Goal: Find contact information: Find contact information

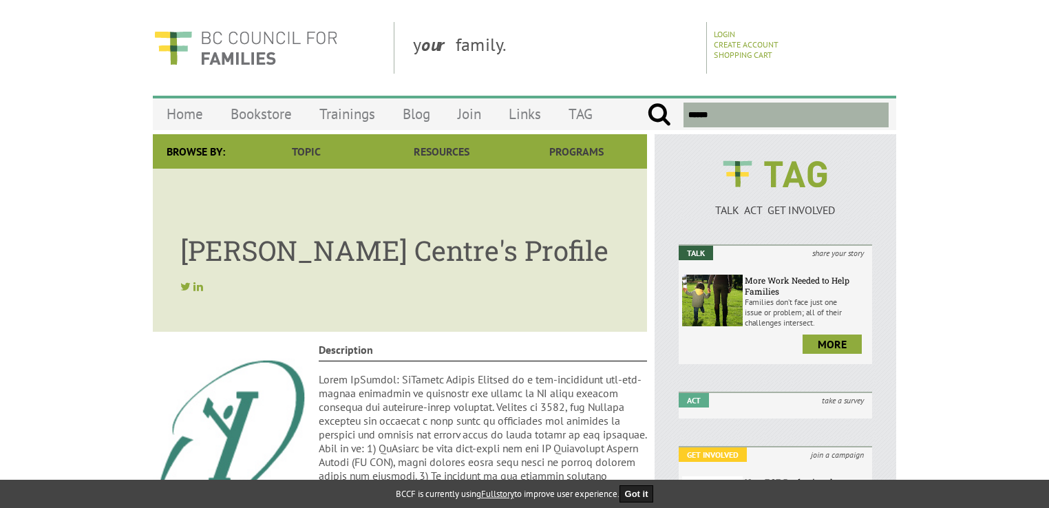
scroll to position [88, 0]
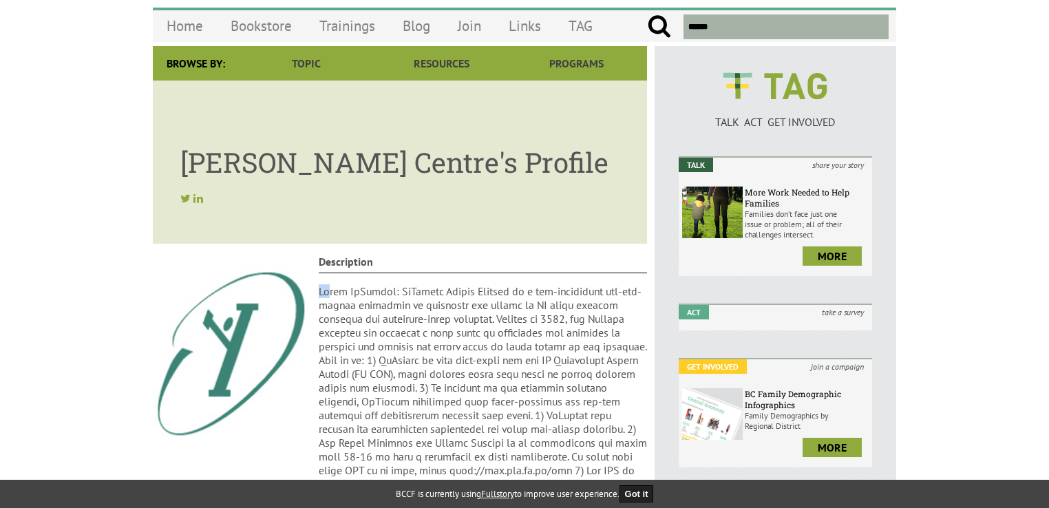
drag, startPoint x: 317, startPoint y: 290, endPoint x: 332, endPoint y: 293, distance: 15.5
click at [332, 293] on div "Description Contact Information Address [STREET_ADDRESS] Phone 6042911996 Email…" at bounding box center [400, 458] width 494 height 406
click at [392, 295] on p at bounding box center [483, 408] width 329 height 248
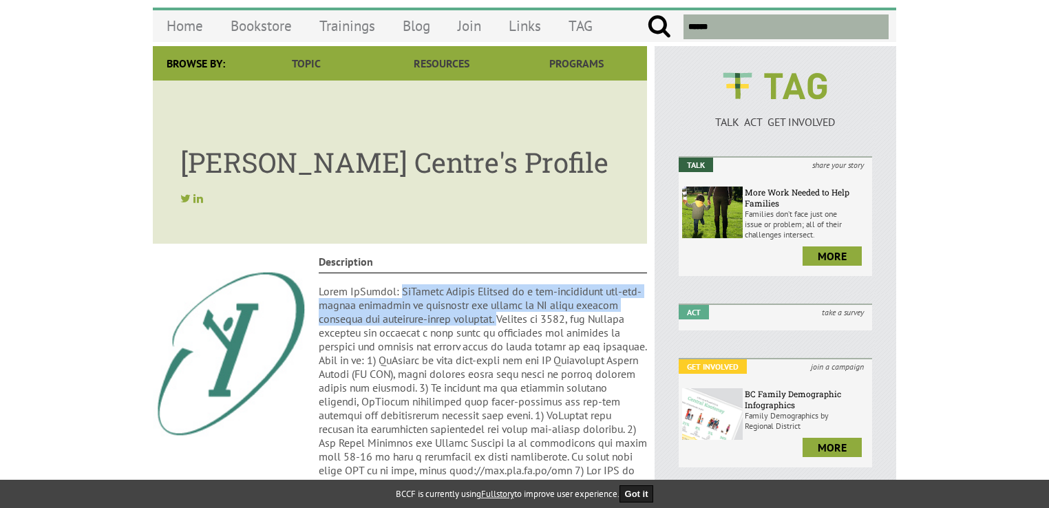
drag, startPoint x: 398, startPoint y: 289, endPoint x: 509, endPoint y: 319, distance: 114.9
click at [509, 319] on p at bounding box center [483, 408] width 329 height 248
copy p "[PERSON_NAME] Centre Society is a non-government not-for-profit committed to im…"
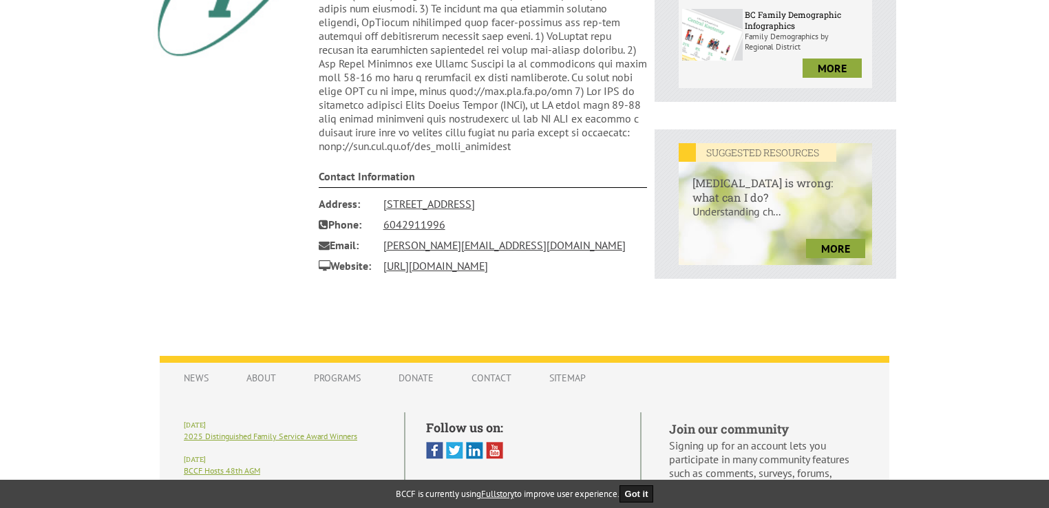
scroll to position [483, 0]
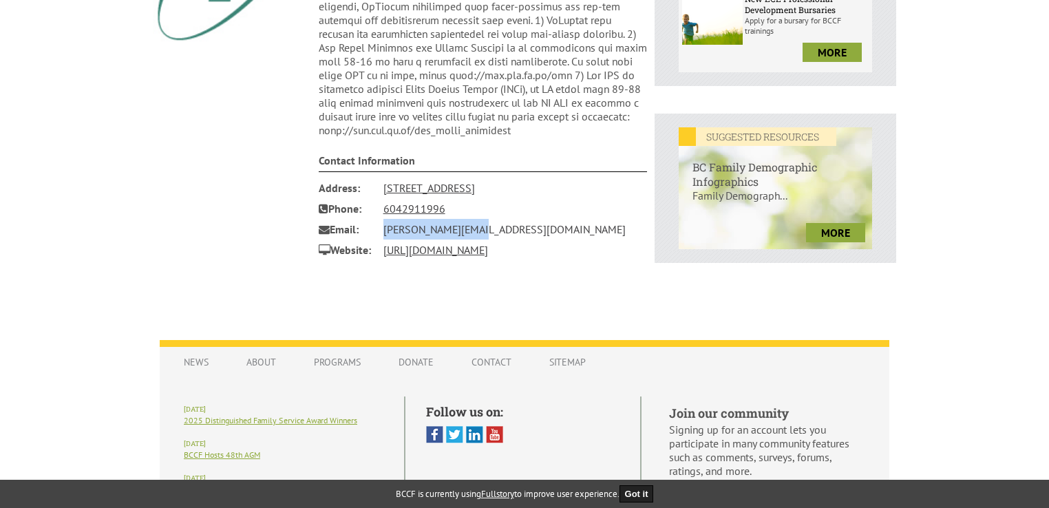
drag, startPoint x: 511, startPoint y: 242, endPoint x: 383, endPoint y: 246, distance: 128.1
click at [383, 239] on li "Email [PERSON_NAME][EMAIL_ADDRESS][DOMAIN_NAME]" at bounding box center [483, 229] width 329 height 21
copy link "[PERSON_NAME][EMAIL_ADDRESS][DOMAIN_NAME]"
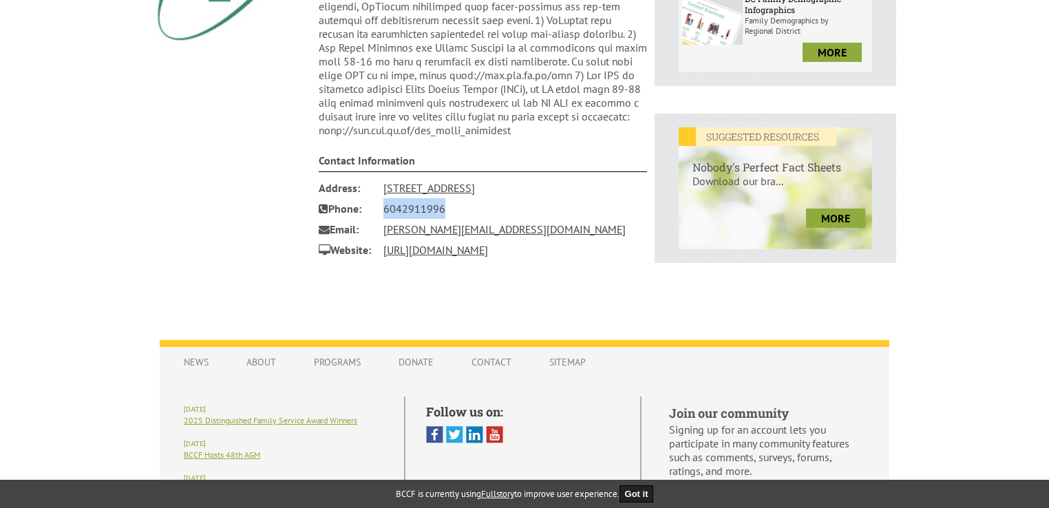
drag, startPoint x: 501, startPoint y: 219, endPoint x: 384, endPoint y: 220, distance: 117.0
click at [384, 219] on li "Phone 6042911996" at bounding box center [483, 208] width 329 height 21
copy link "6042911996"
click at [449, 257] on link "[URL][DOMAIN_NAME]" at bounding box center [435, 250] width 105 height 14
